Goal: Use online tool/utility: Utilize a website feature to perform a specific function

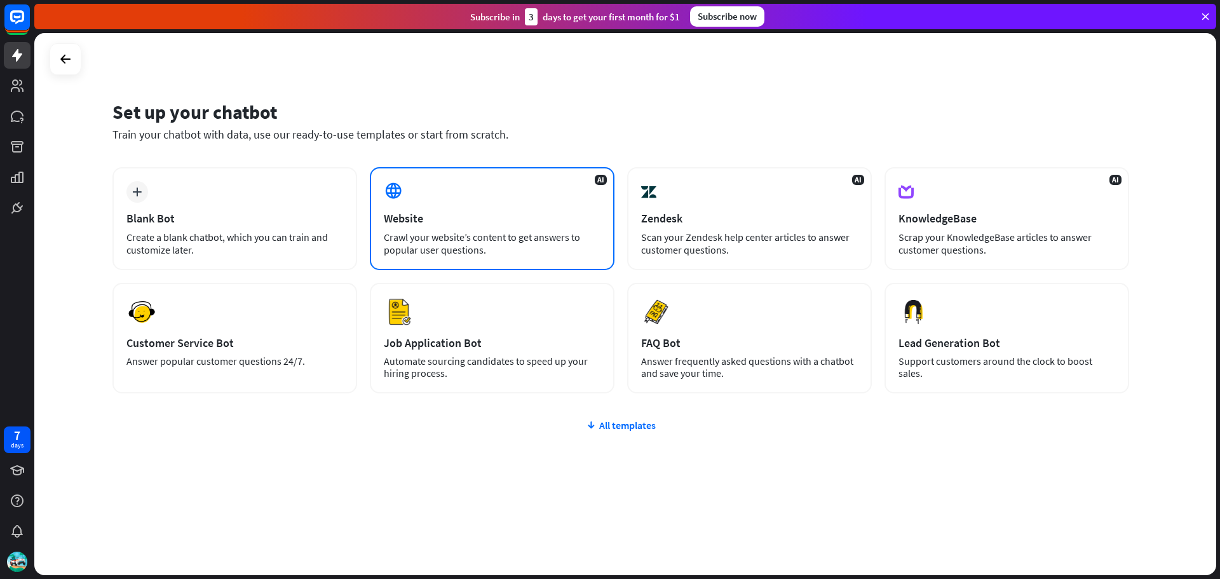
click at [545, 222] on div "Website" at bounding box center [492, 218] width 217 height 15
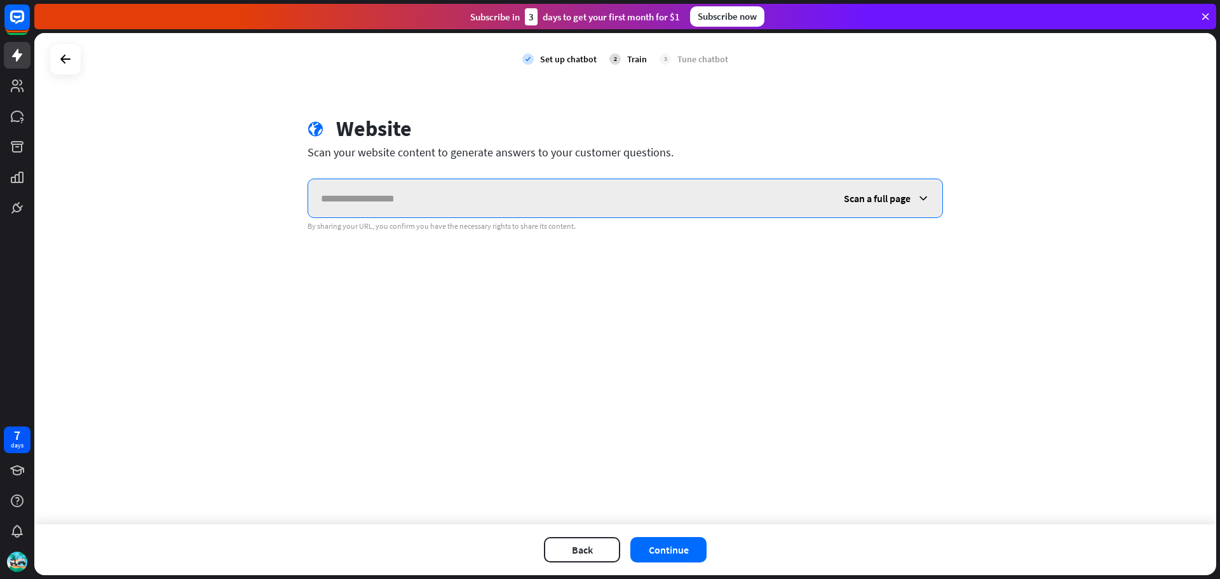
click at [527, 195] on input "text" at bounding box center [569, 198] width 523 height 38
paste input "**********"
type input "**********"
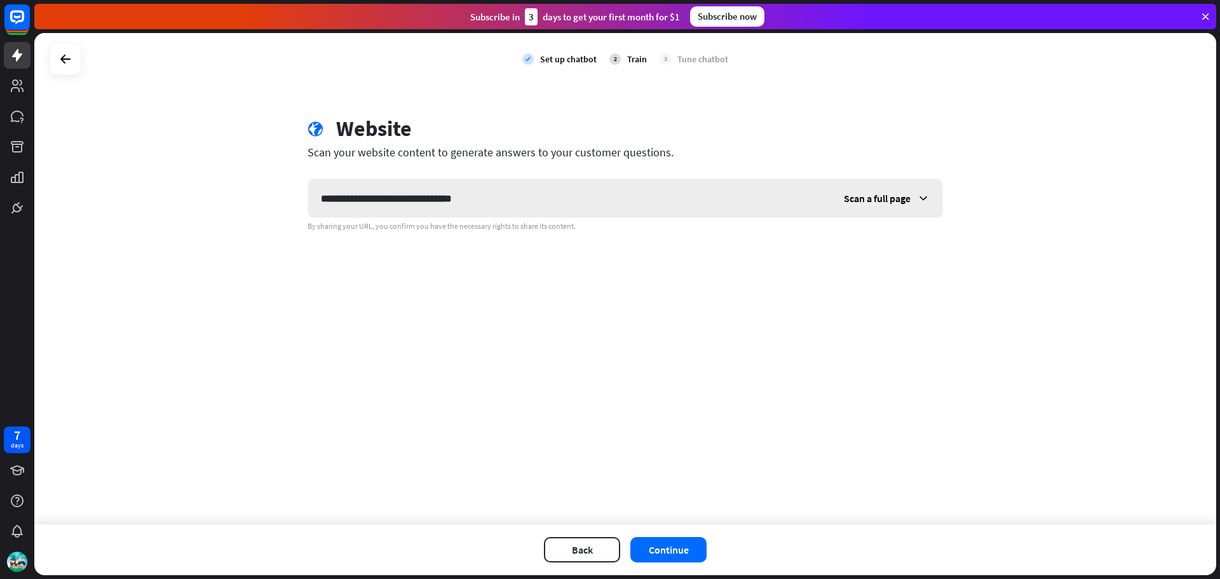
click at [859, 190] on div "Scan a full page" at bounding box center [886, 198] width 111 height 38
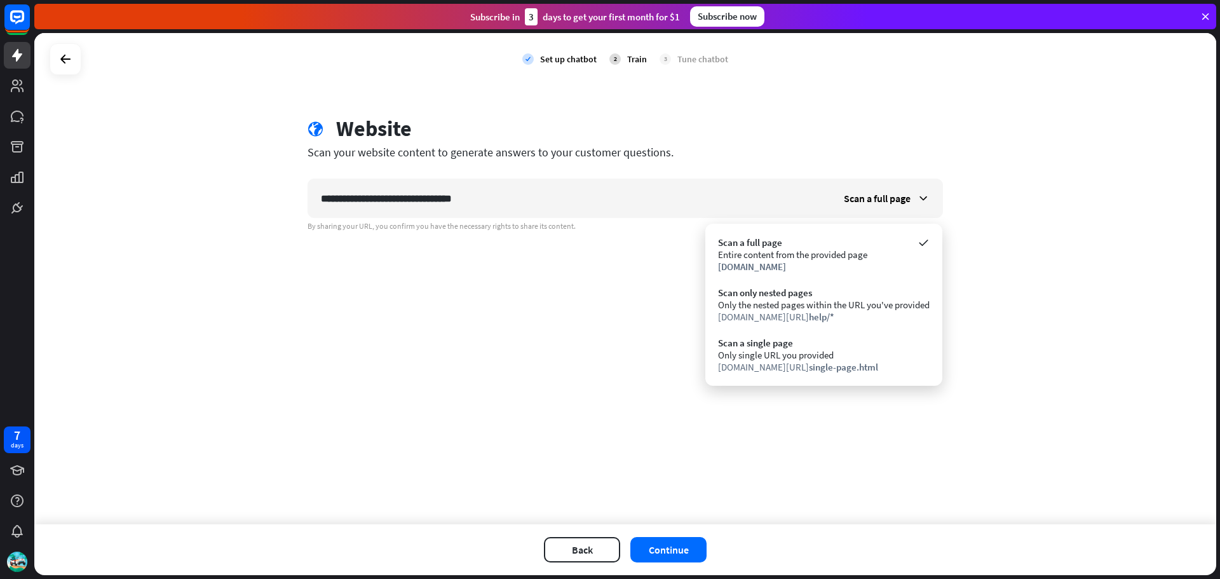
click at [543, 404] on div "**********" at bounding box center [625, 278] width 1182 height 491
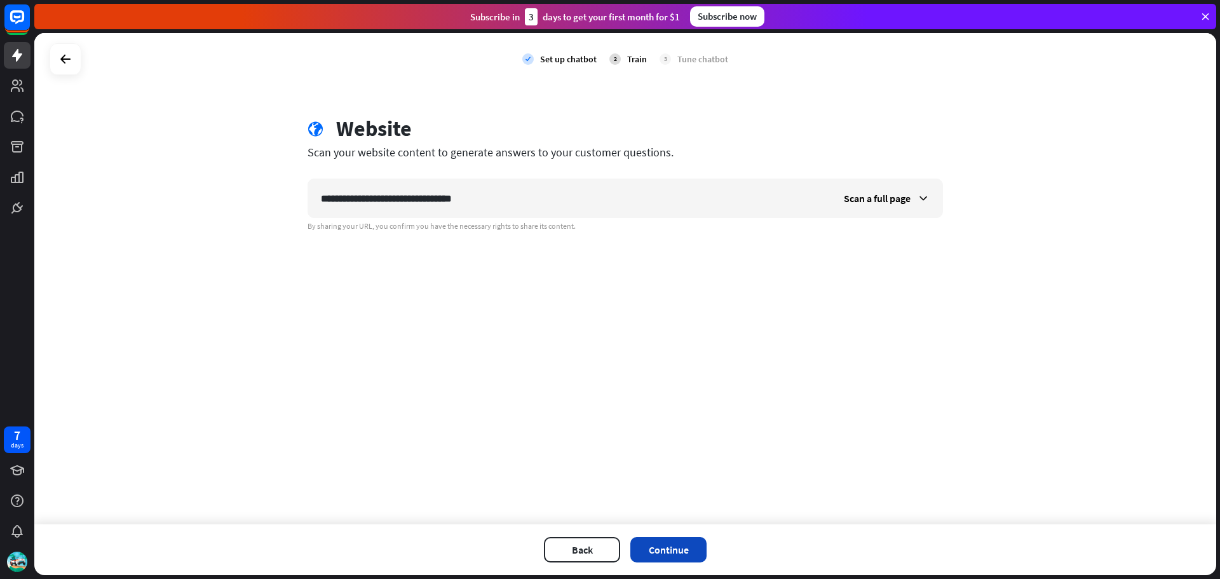
click at [683, 548] on button "Continue" at bounding box center [668, 549] width 76 height 25
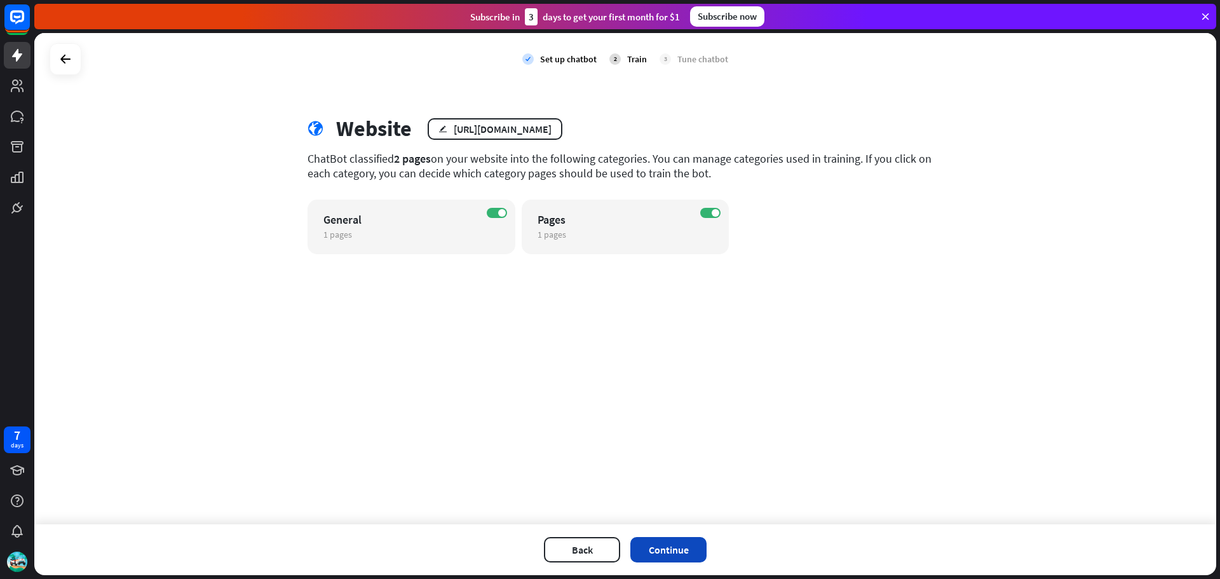
click at [695, 551] on button "Continue" at bounding box center [668, 549] width 76 height 25
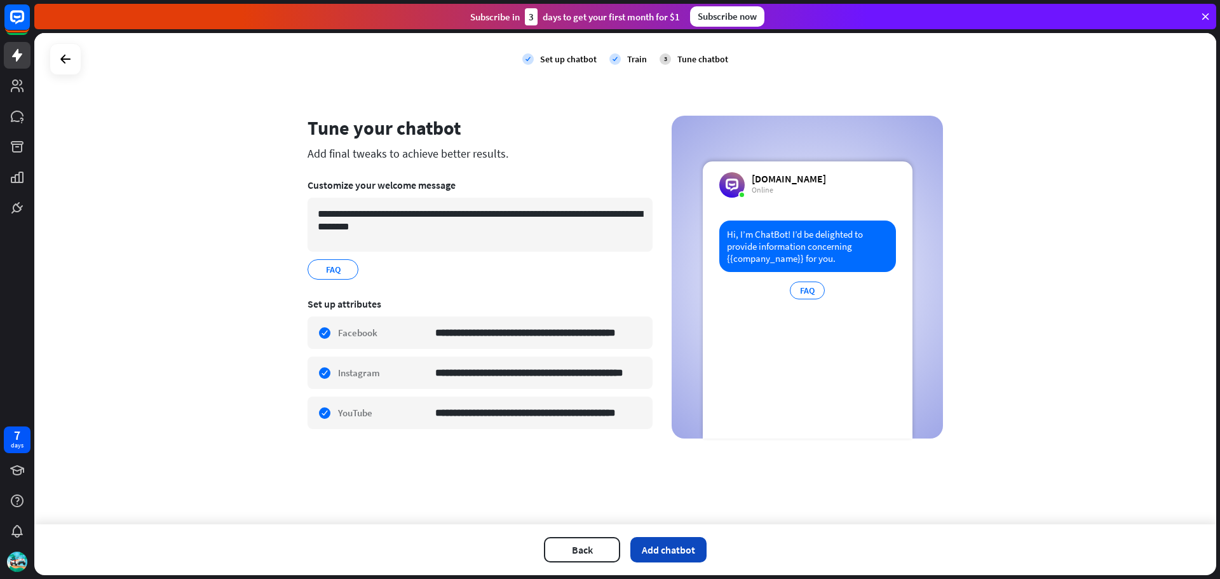
click at [661, 553] on button "Add chatbot" at bounding box center [668, 549] width 76 height 25
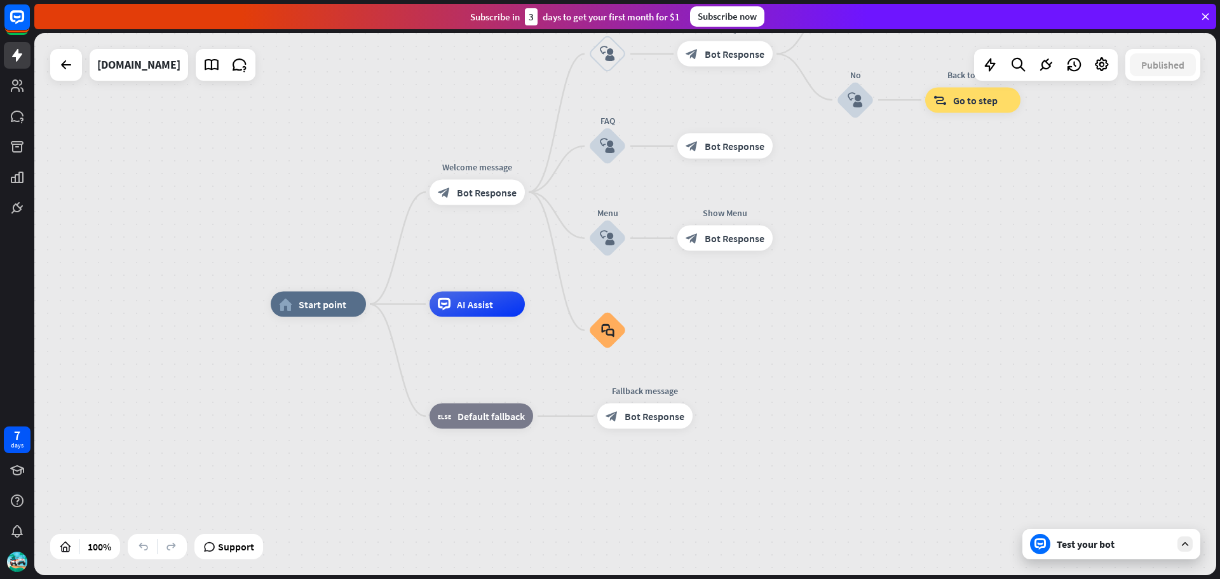
click at [1174, 544] on div "Test your bot" at bounding box center [1112, 544] width 178 height 31
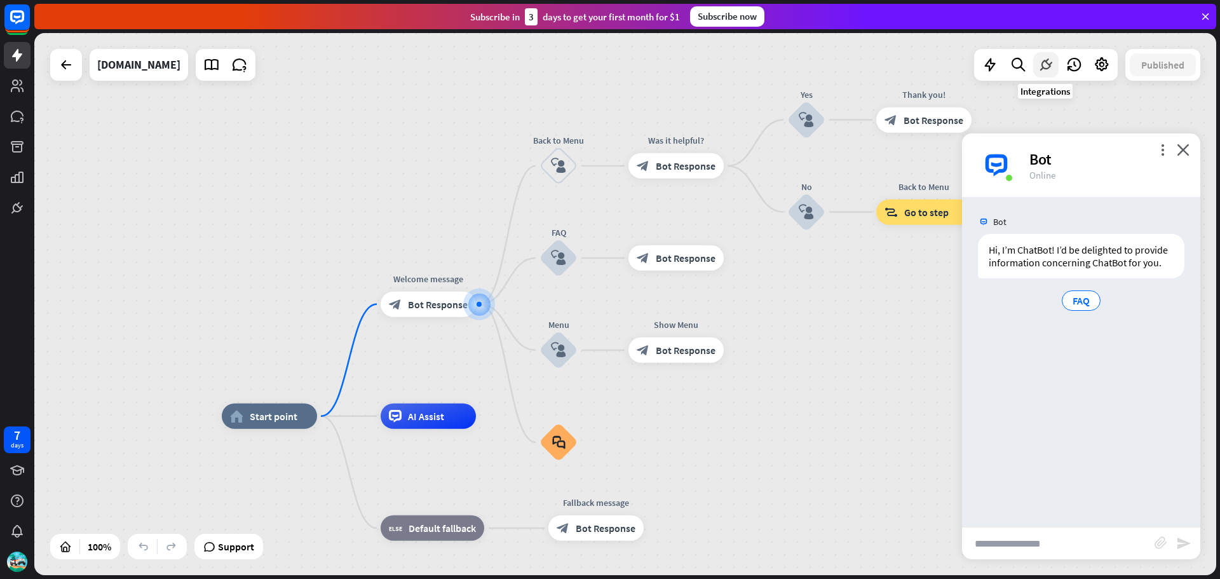
click at [1038, 66] on icon at bounding box center [1046, 65] width 17 height 17
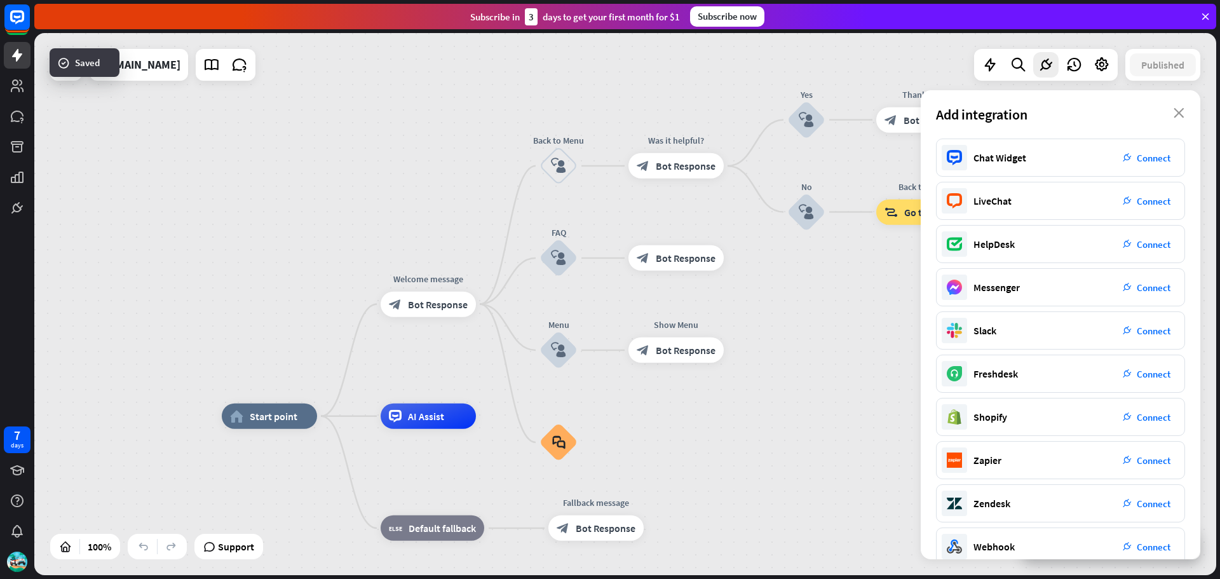
click at [270, 160] on div "home_2 Start point Welcome message block_bot_response Bot Response Back to Menu…" at bounding box center [625, 304] width 1182 height 542
click at [1187, 112] on div "Add integration close" at bounding box center [1061, 114] width 280 height 48
click at [1179, 113] on icon "close" at bounding box center [1179, 113] width 11 height 10
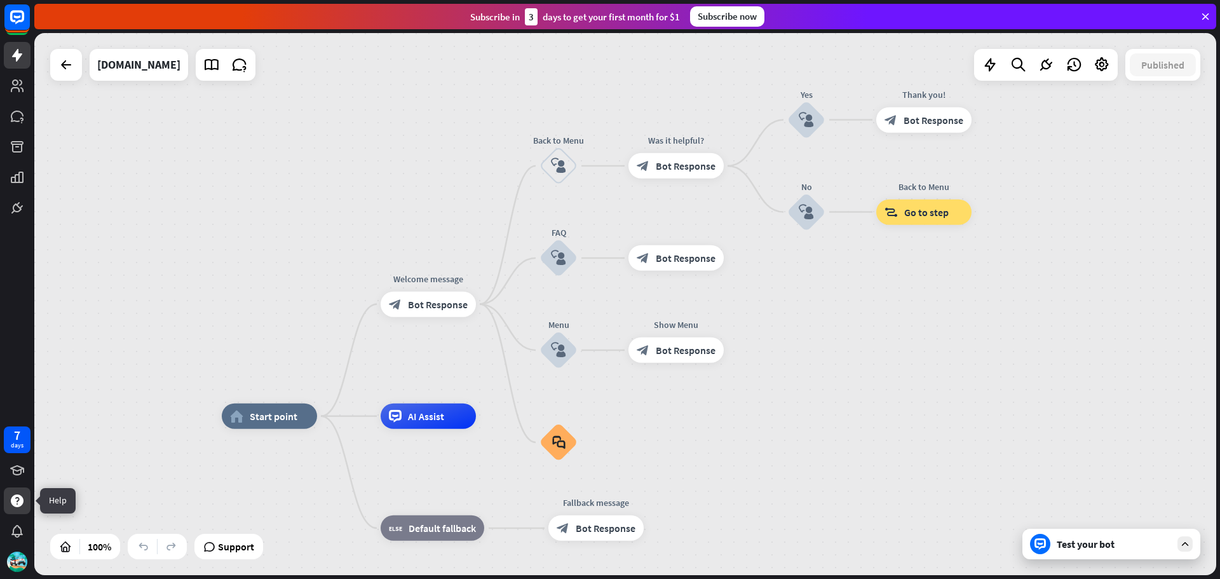
click at [15, 497] on icon at bounding box center [17, 500] width 13 height 13
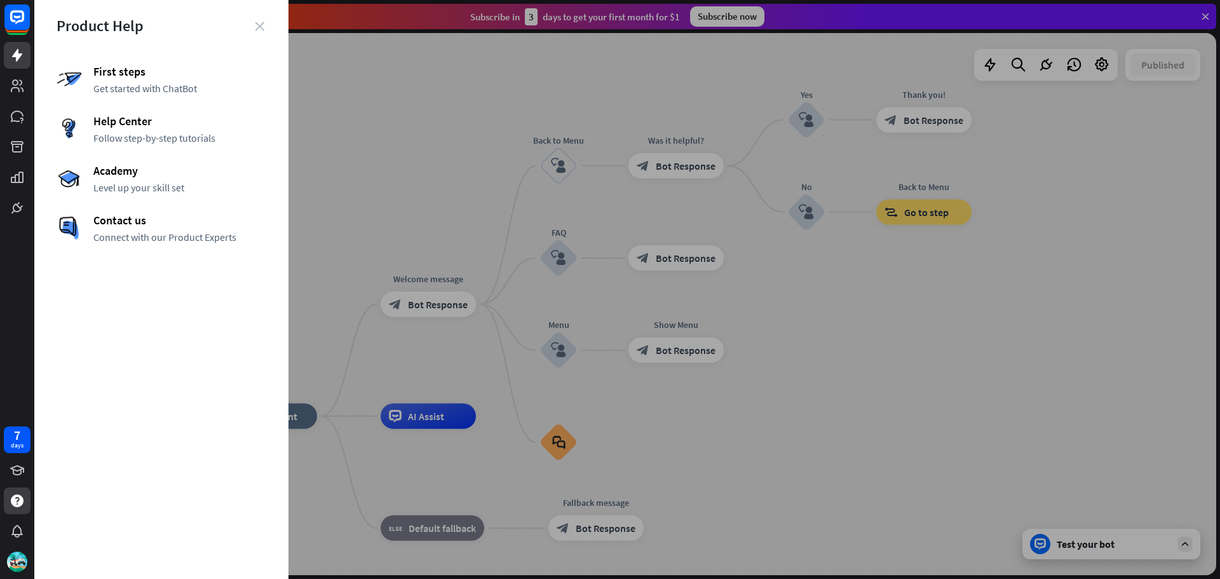
click at [256, 23] on icon "close" at bounding box center [260, 27] width 10 height 10
